Goal: Check status: Check status

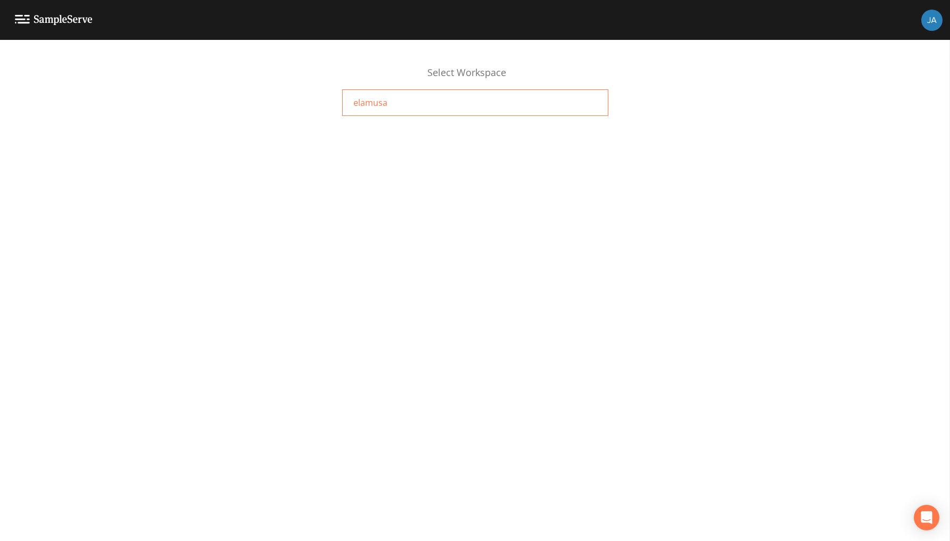
click at [367, 103] on span "elamusa" at bounding box center [370, 102] width 34 height 13
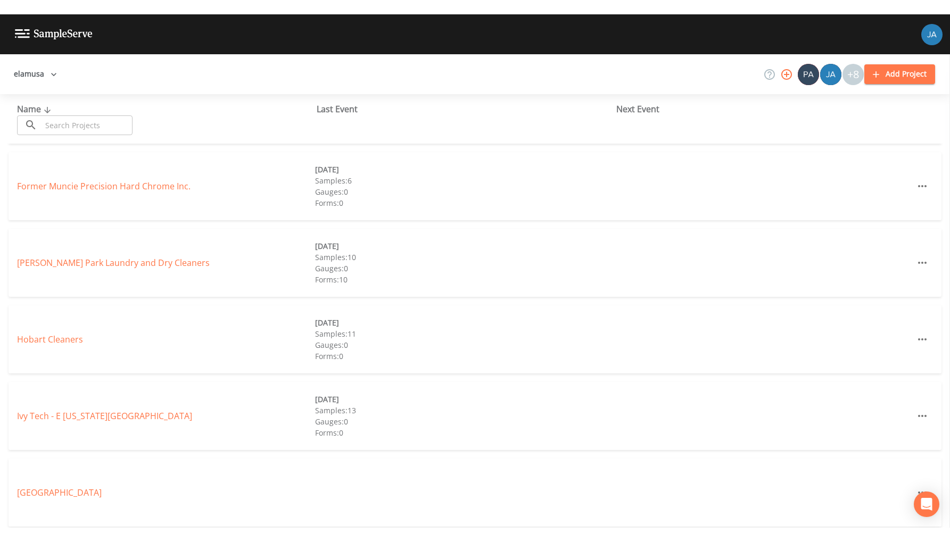
scroll to position [418, 0]
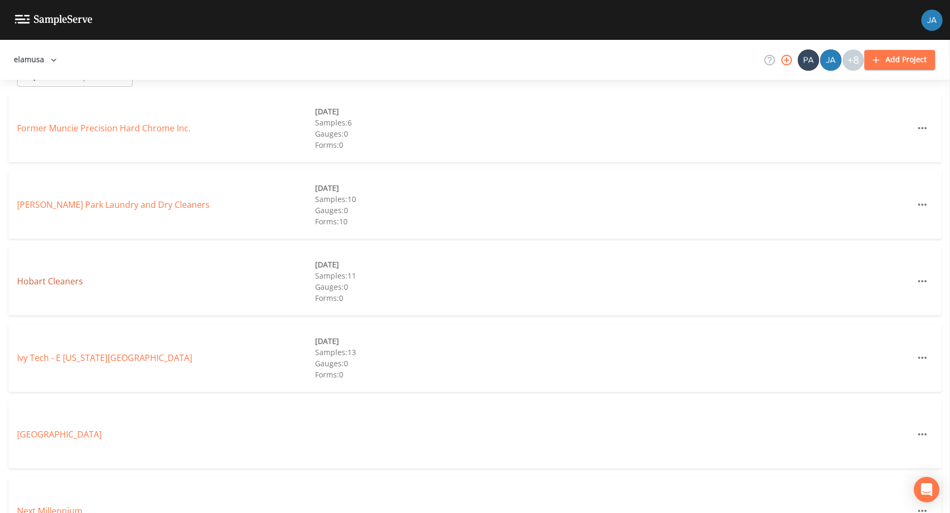
click at [59, 276] on link "Hobart Cleaners" at bounding box center [50, 282] width 66 height 12
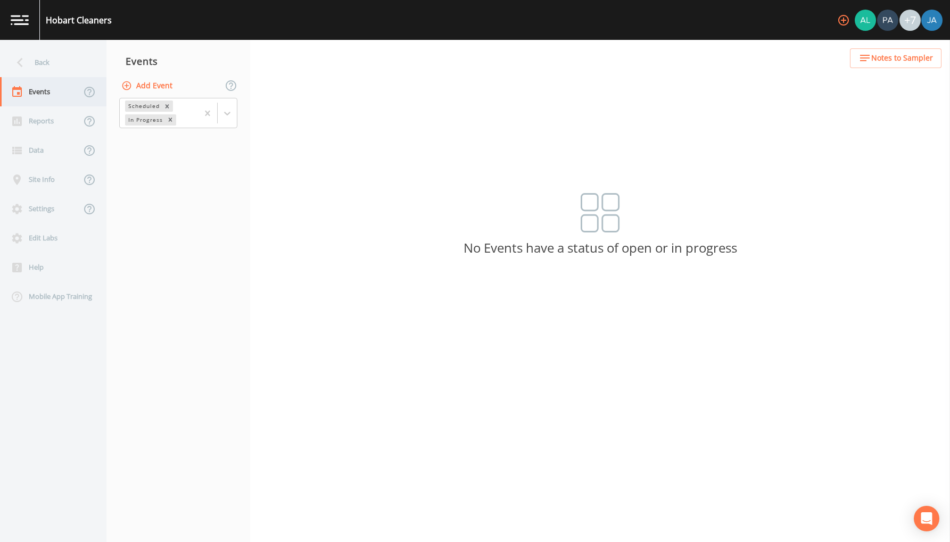
click at [54, 83] on div "Events" at bounding box center [40, 91] width 81 height 29
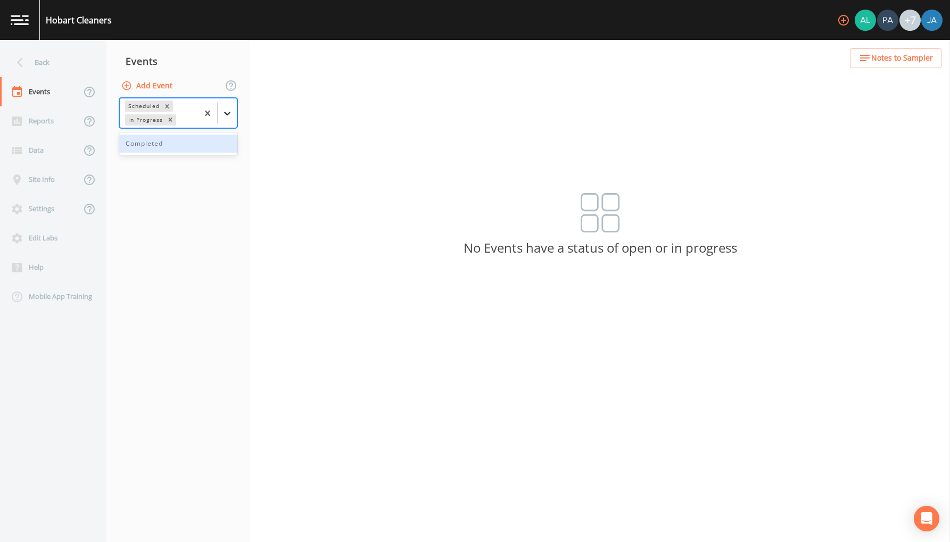
click at [229, 112] on icon at bounding box center [227, 114] width 6 height 4
click at [165, 142] on div "Completed" at bounding box center [178, 144] width 118 height 18
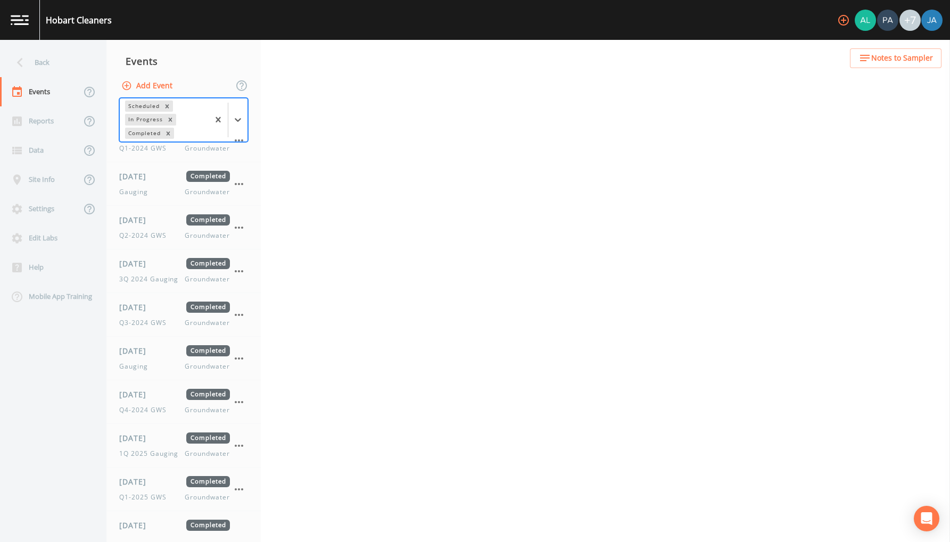
scroll to position [390, 0]
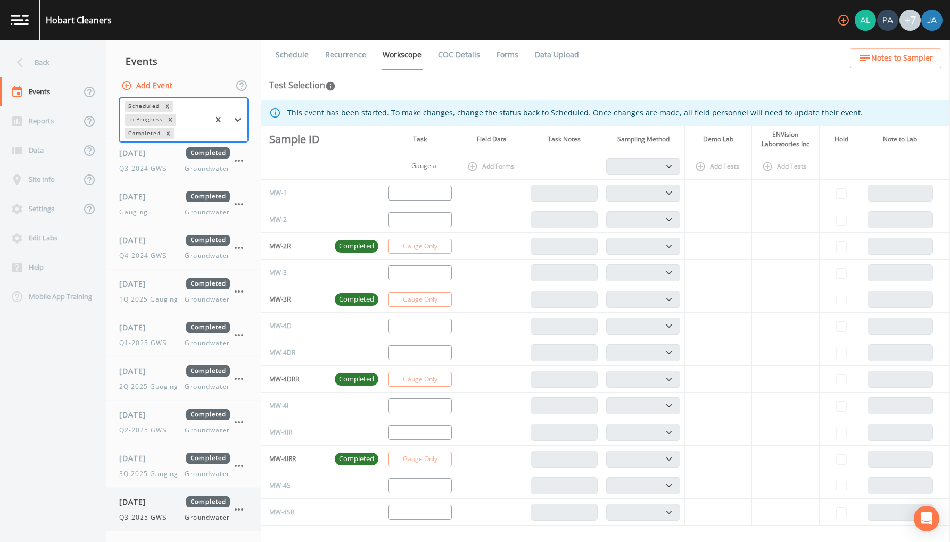
click at [145, 511] on div "[DATE] Completed Q3-2025 GWS Groundwater" at bounding box center [174, 509] width 111 height 26
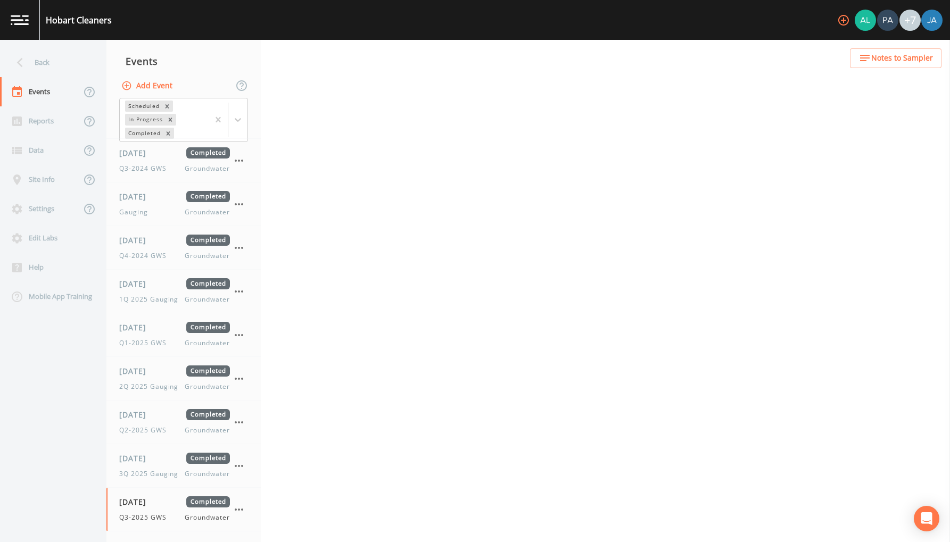
select select "4f082be6-97a7-4f70-a81f-c26a4e896ad7"
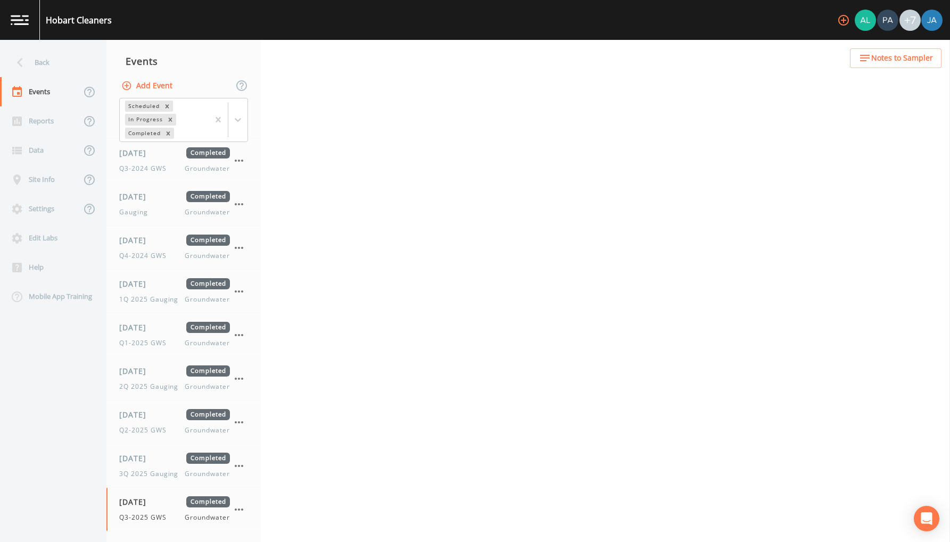
select select "4f082be6-97a7-4f70-a81f-c26a4e896ad7"
select select "0b1af911-289b-4d7b-9fdf-156f6d27a2cf"
select select "c953db72-3460-4db1-9077-22b709660c60"
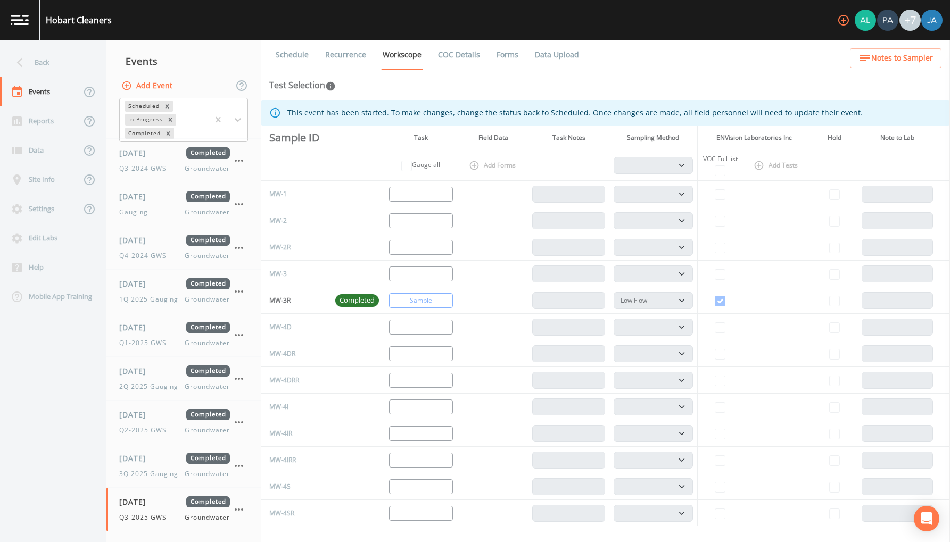
click at [562, 49] on link "Data Upload" at bounding box center [556, 55] width 47 height 30
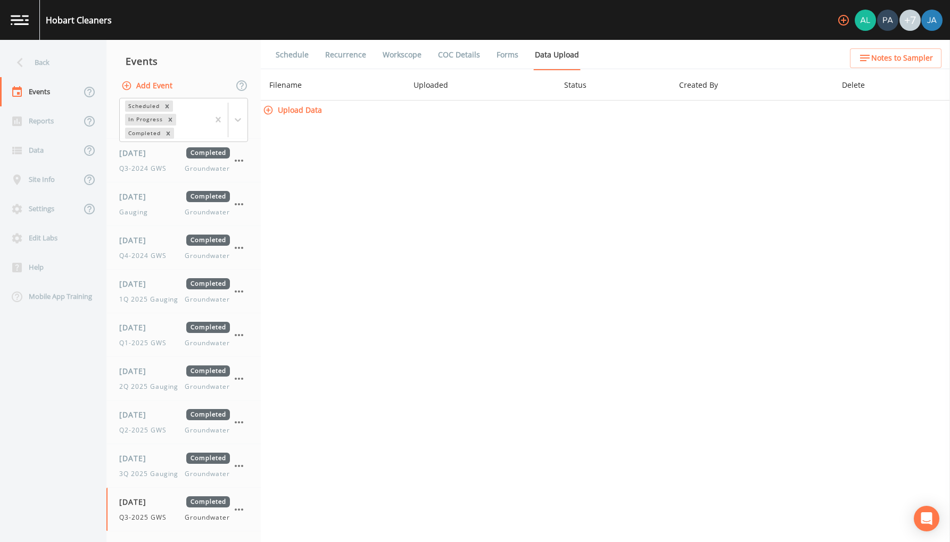
click at [297, 114] on button "Upload Data" at bounding box center [293, 111] width 65 height 20
select select "4f082be6-97a7-4f70-a81f-c26a4e896ad7"
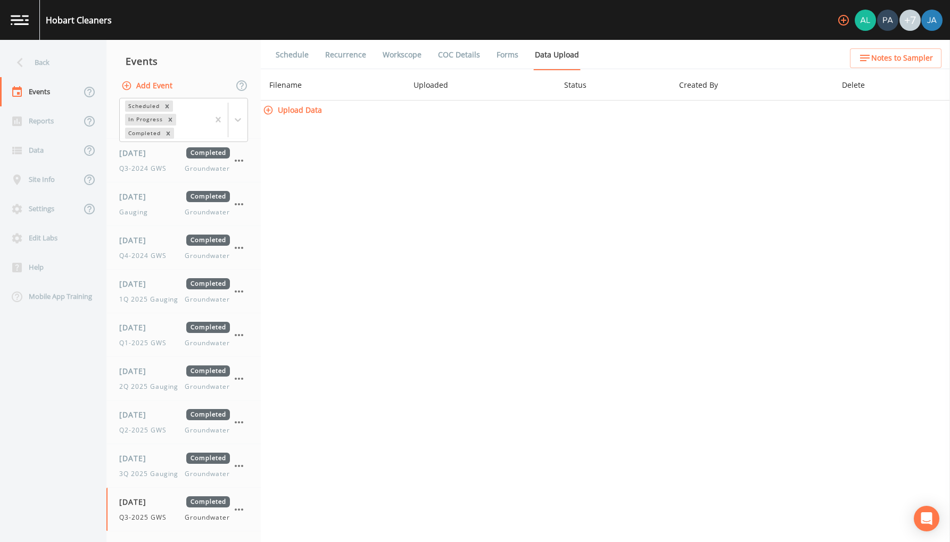
select select "4f082be6-97a7-4f70-a81f-c26a4e896ad7"
select select "0b1af911-289b-4d7b-9fdf-156f6d27a2cf"
select select "c953db72-3460-4db1-9077-22b709660c60"
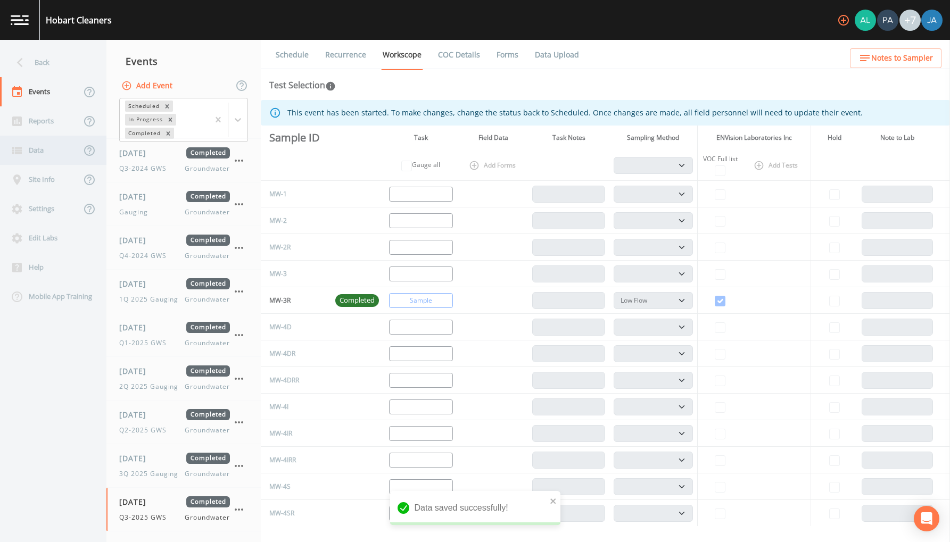
click at [47, 161] on div "Data" at bounding box center [40, 150] width 81 height 29
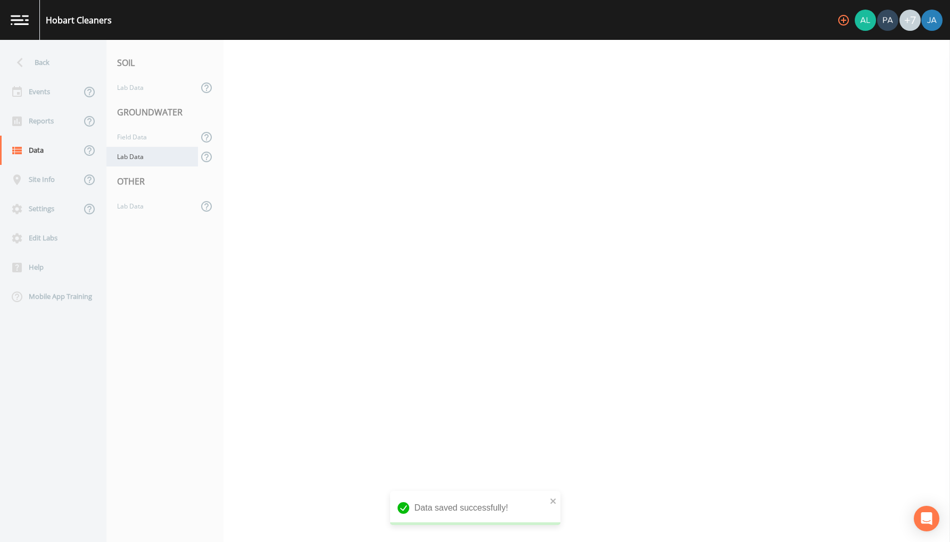
click at [143, 149] on div "Lab Data" at bounding box center [152, 157] width 92 height 20
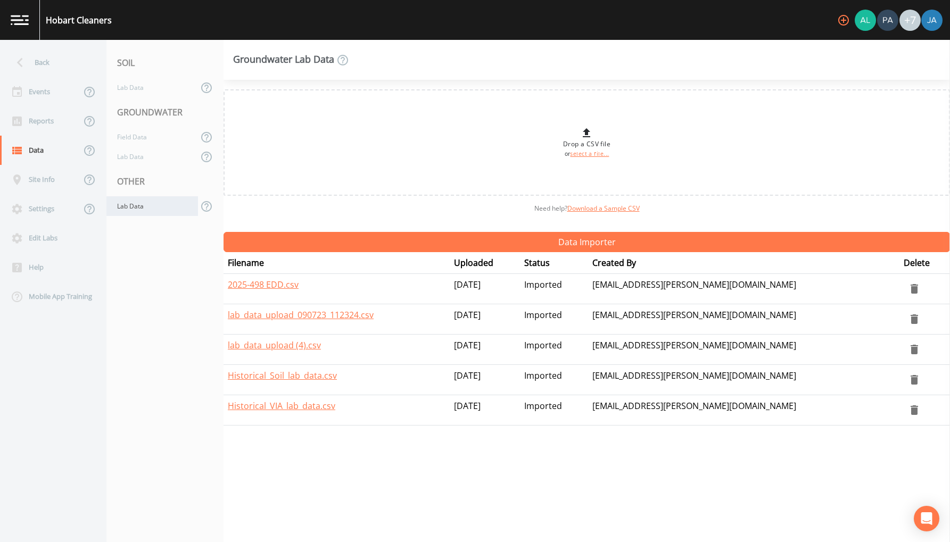
click at [123, 210] on div "Lab Data" at bounding box center [152, 206] width 92 height 20
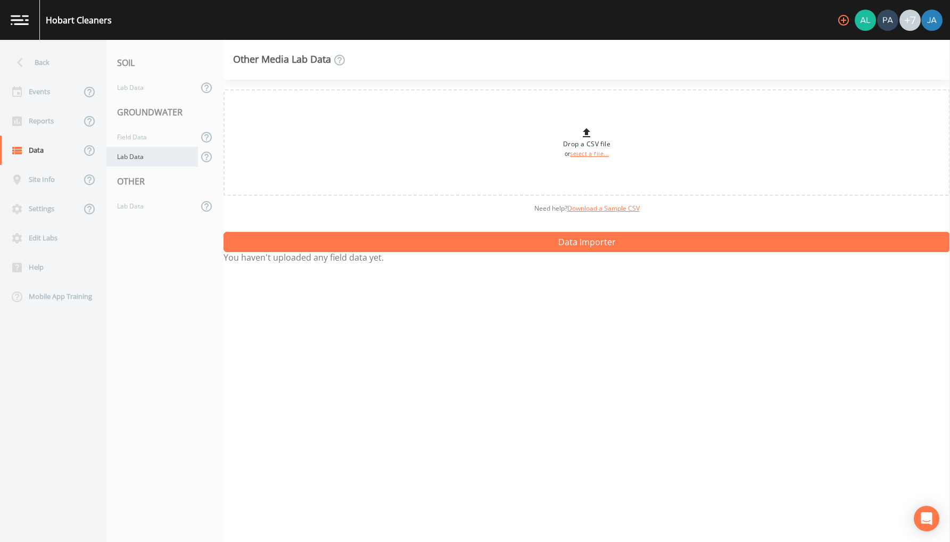
click at [123, 160] on div "Lab Data" at bounding box center [152, 157] width 92 height 20
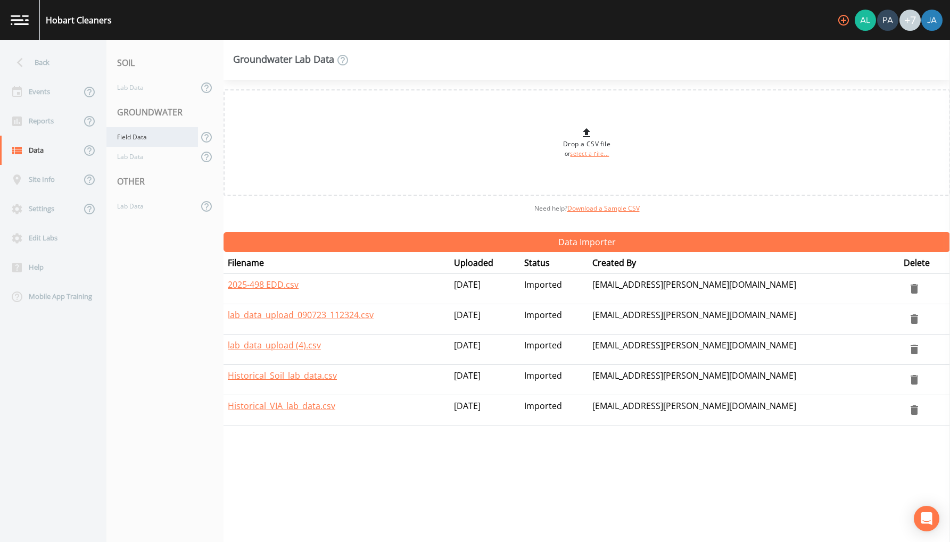
click at [128, 136] on div "Field Data" at bounding box center [152, 137] width 92 height 20
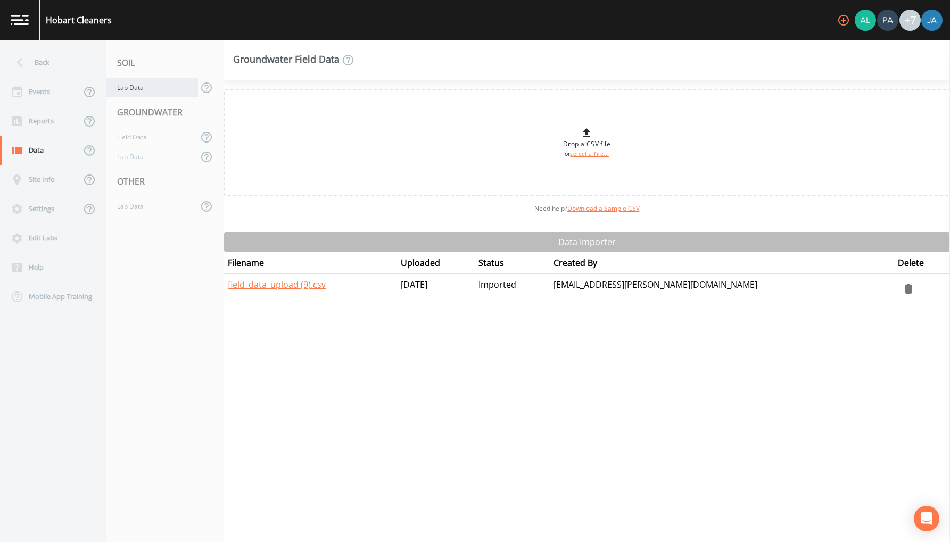
click at [130, 85] on div "Lab Data" at bounding box center [152, 88] width 92 height 20
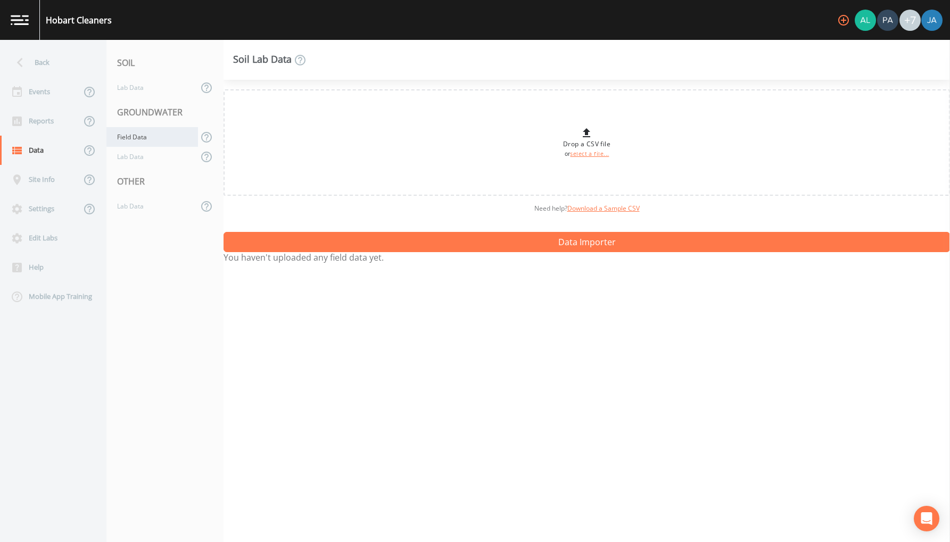
click at [130, 136] on div "Field Data" at bounding box center [152, 137] width 92 height 20
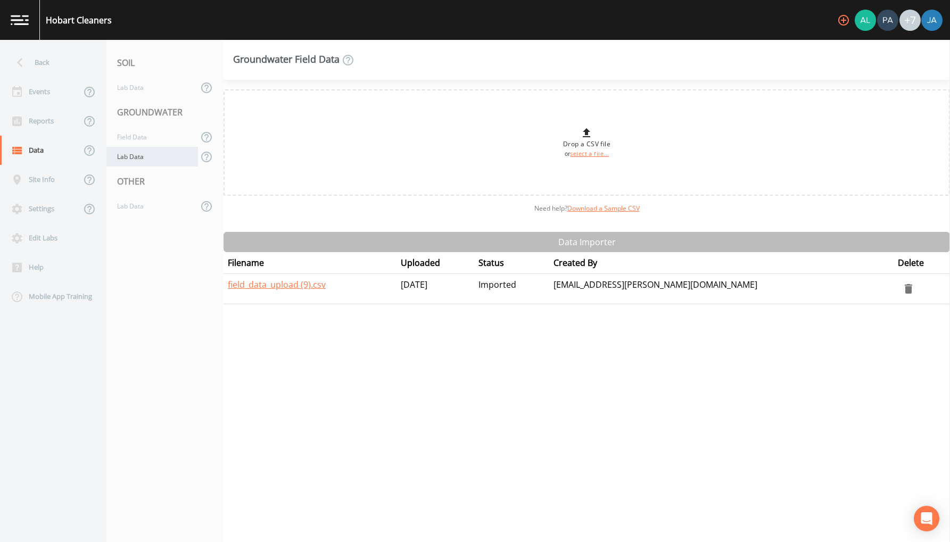
click at [130, 164] on div "Lab Data" at bounding box center [152, 157] width 92 height 20
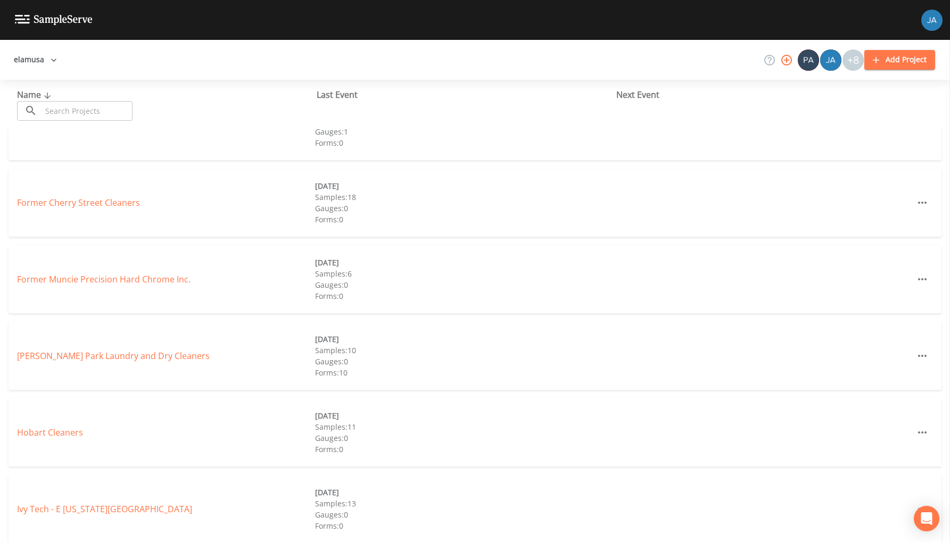
scroll to position [270, 0]
click at [59, 429] on link "Hobart Cleaners" at bounding box center [50, 430] width 66 height 12
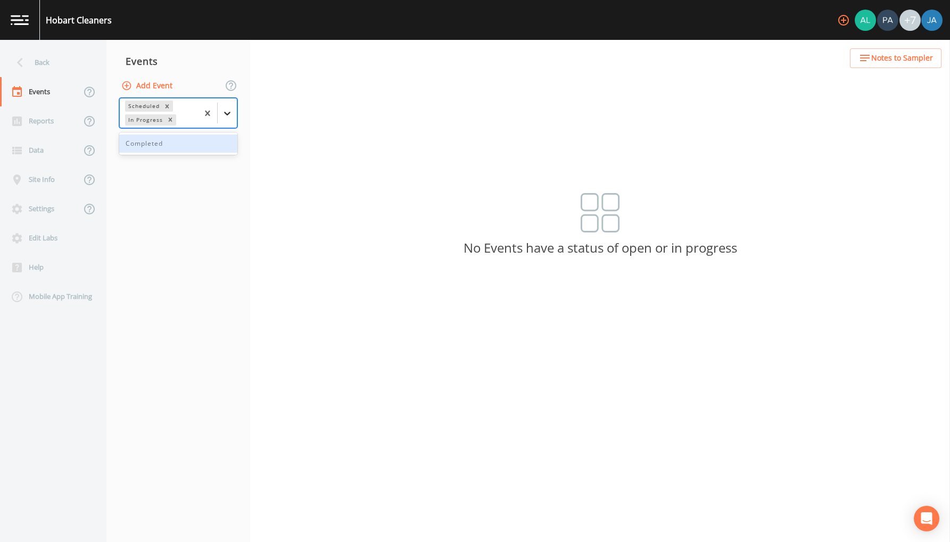
click at [230, 113] on icon at bounding box center [227, 113] width 11 height 11
click at [164, 145] on div "Completed" at bounding box center [178, 144] width 118 height 18
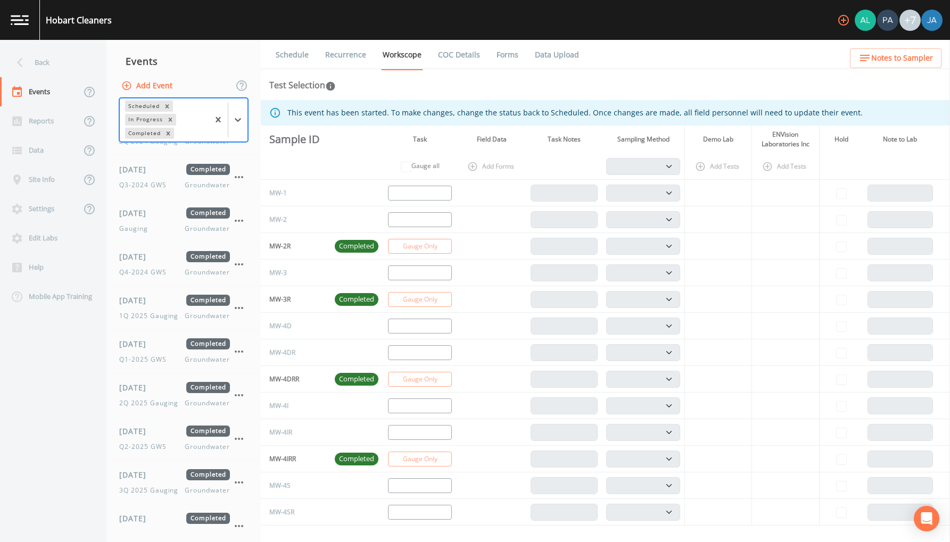
scroll to position [390, 0]
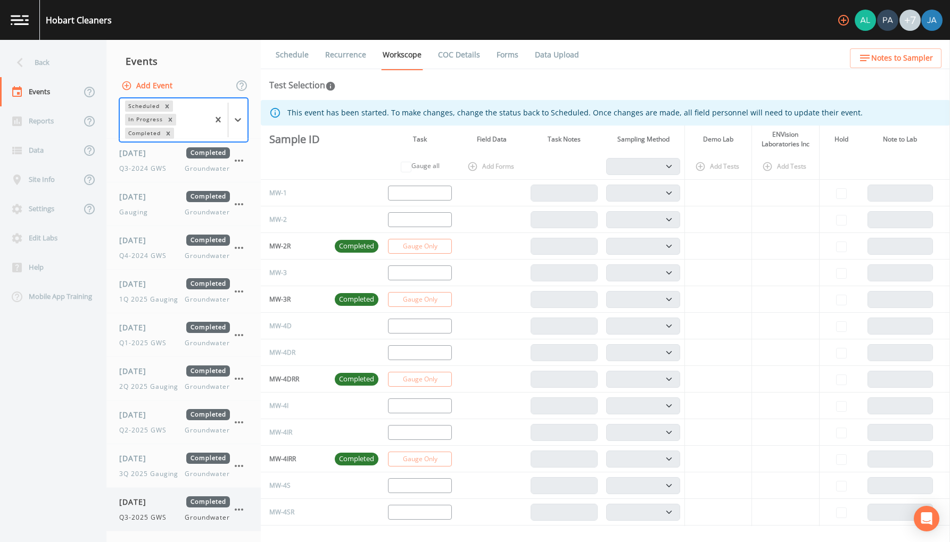
click at [153, 513] on span "Q3-2025 GWS" at bounding box center [146, 518] width 54 height 10
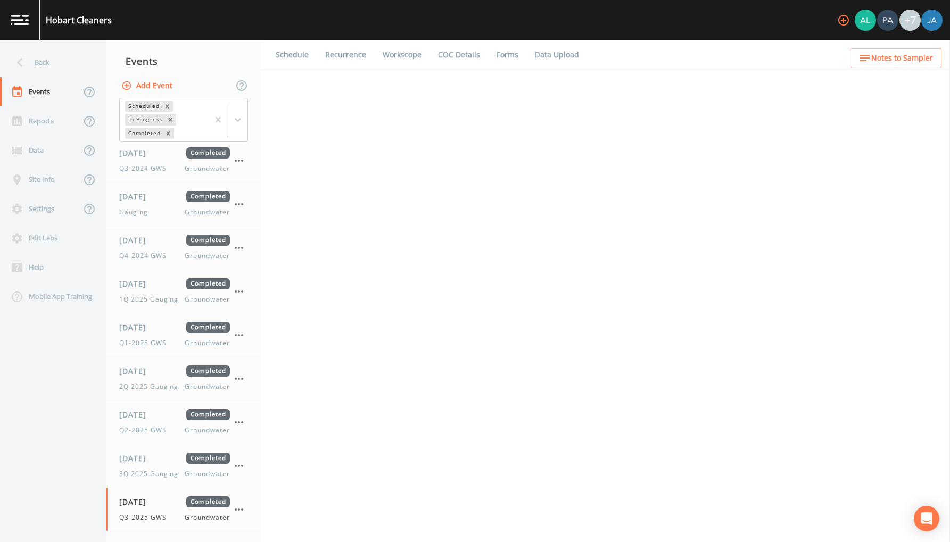
select select "4f082be6-97a7-4f70-a81f-c26a4e896ad7"
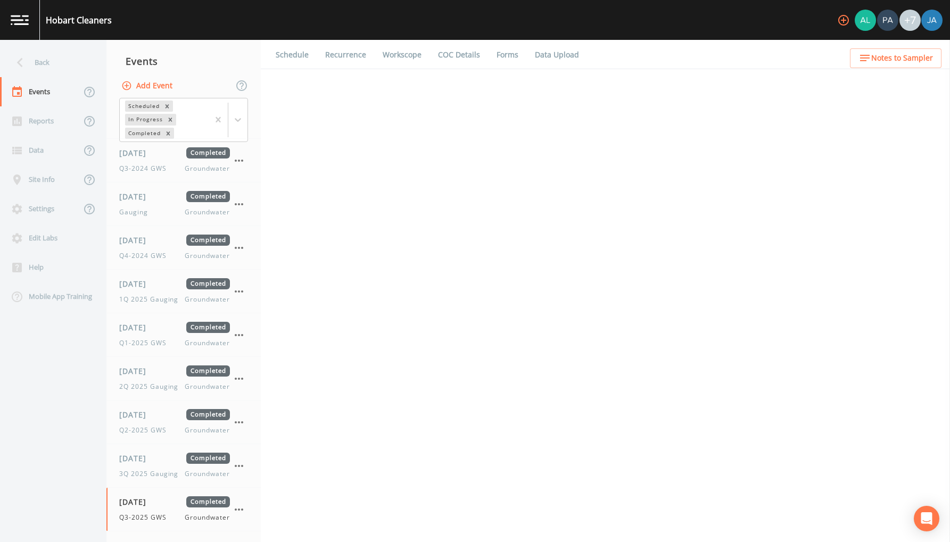
select select "4f082be6-97a7-4f70-a81f-c26a4e896ad7"
select select "0b1af911-289b-4d7b-9fdf-156f6d27a2cf"
select select "c953db72-3460-4db1-9077-22b709660c60"
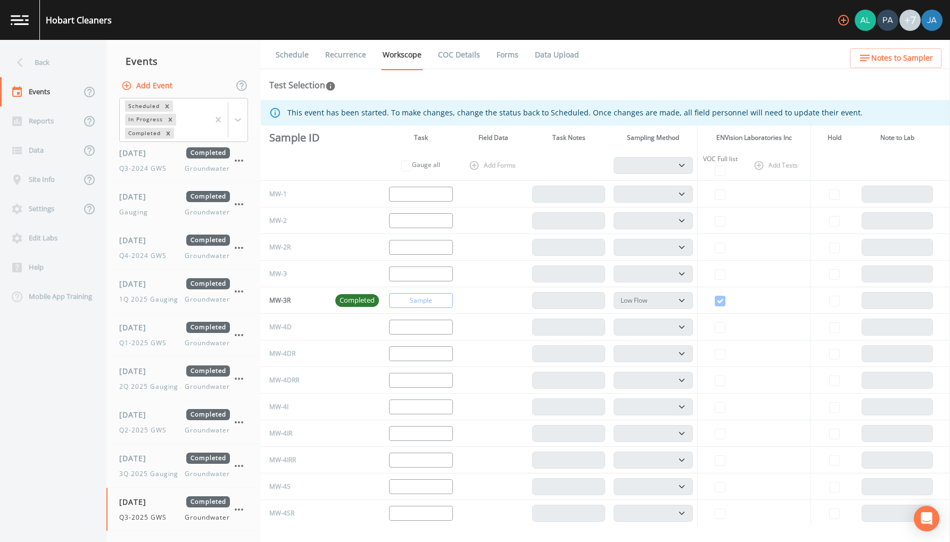
click at [463, 52] on link "COC Details" at bounding box center [458, 55] width 45 height 30
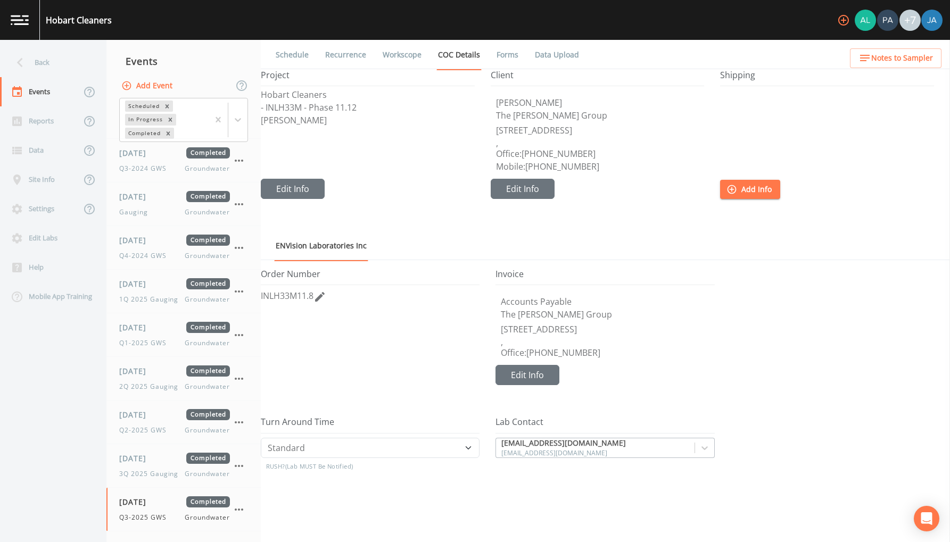
click at [502, 58] on link "Forms" at bounding box center [507, 55] width 25 height 30
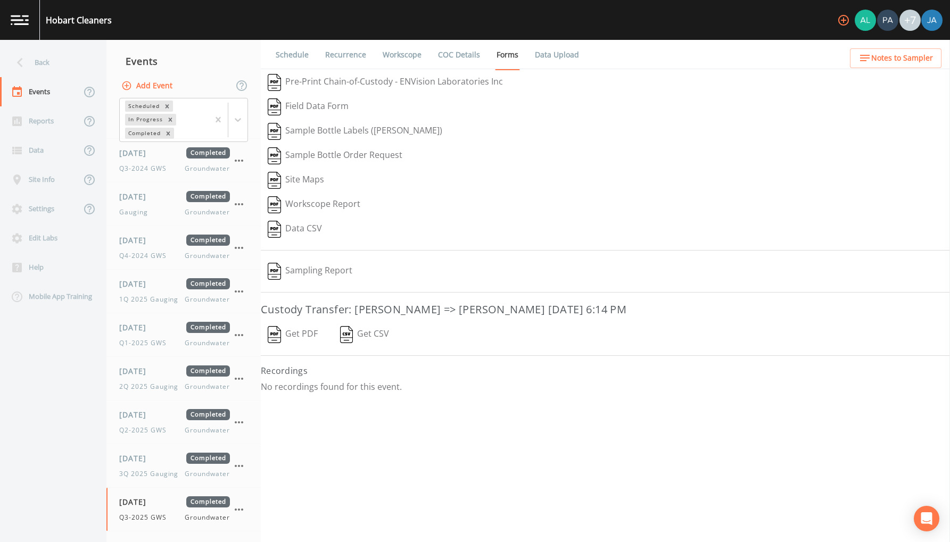
click at [320, 271] on button "Sampling Report" at bounding box center [310, 271] width 98 height 24
